Goal: Task Accomplishment & Management: Manage account settings

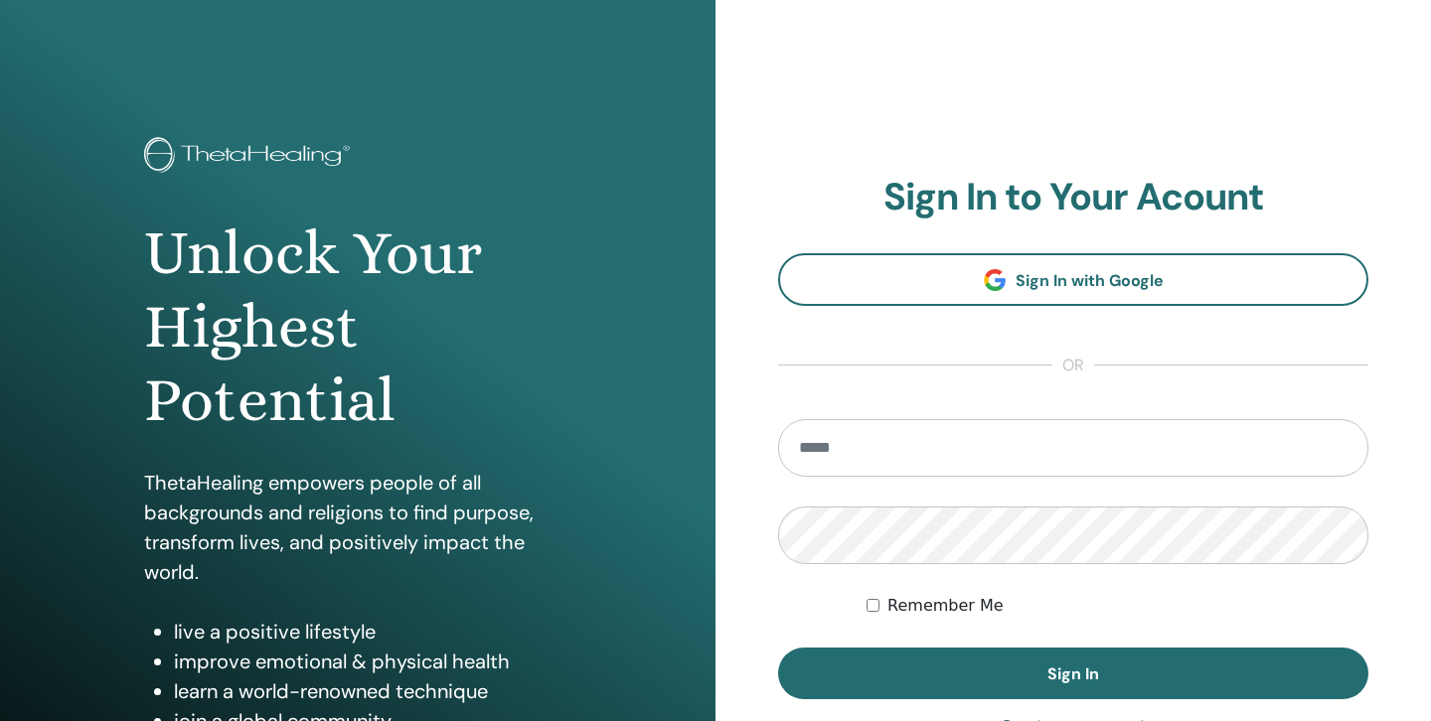
click at [958, 464] on input "email" at bounding box center [1073, 448] width 590 height 58
type input "**********"
click at [778, 648] on button "Sign In" at bounding box center [1073, 674] width 590 height 52
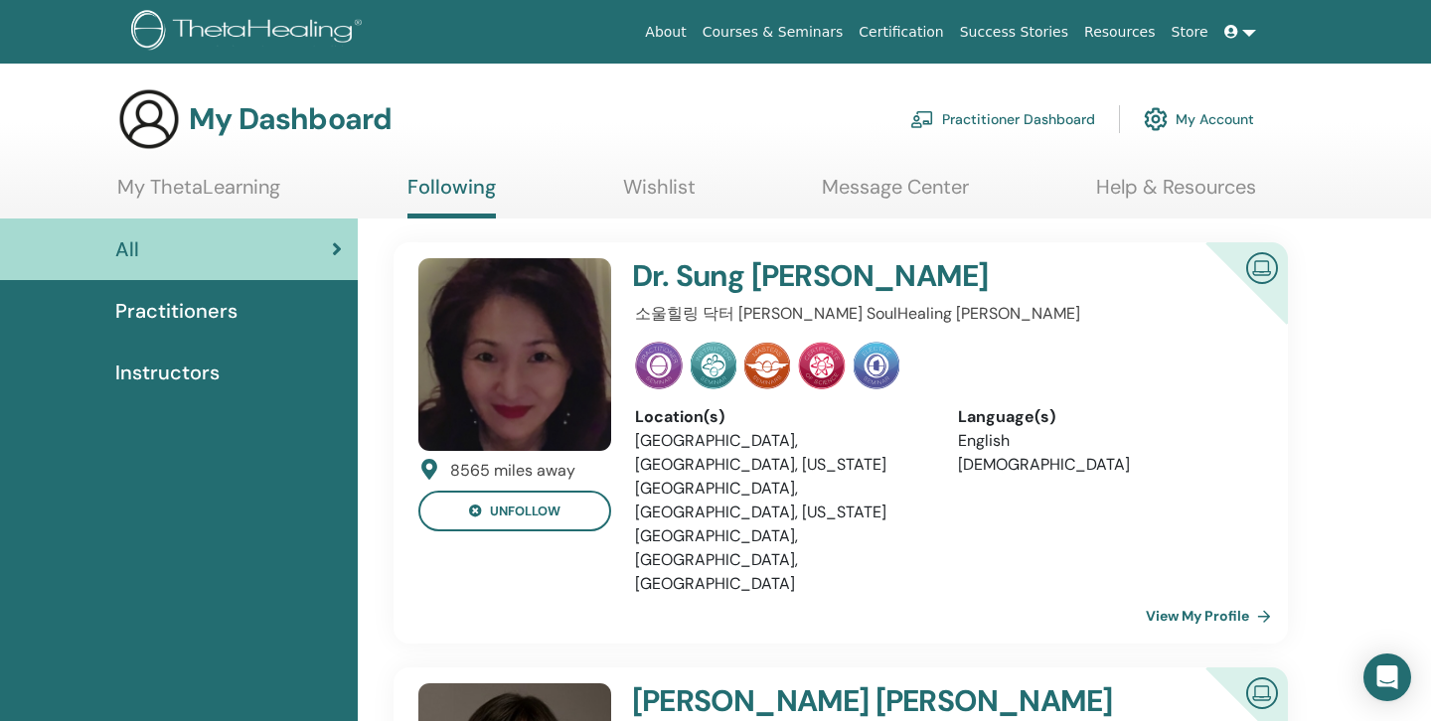
click at [1181, 596] on link "View My Profile" at bounding box center [1212, 616] width 133 height 40
